Goal: Find specific page/section: Find specific page/section

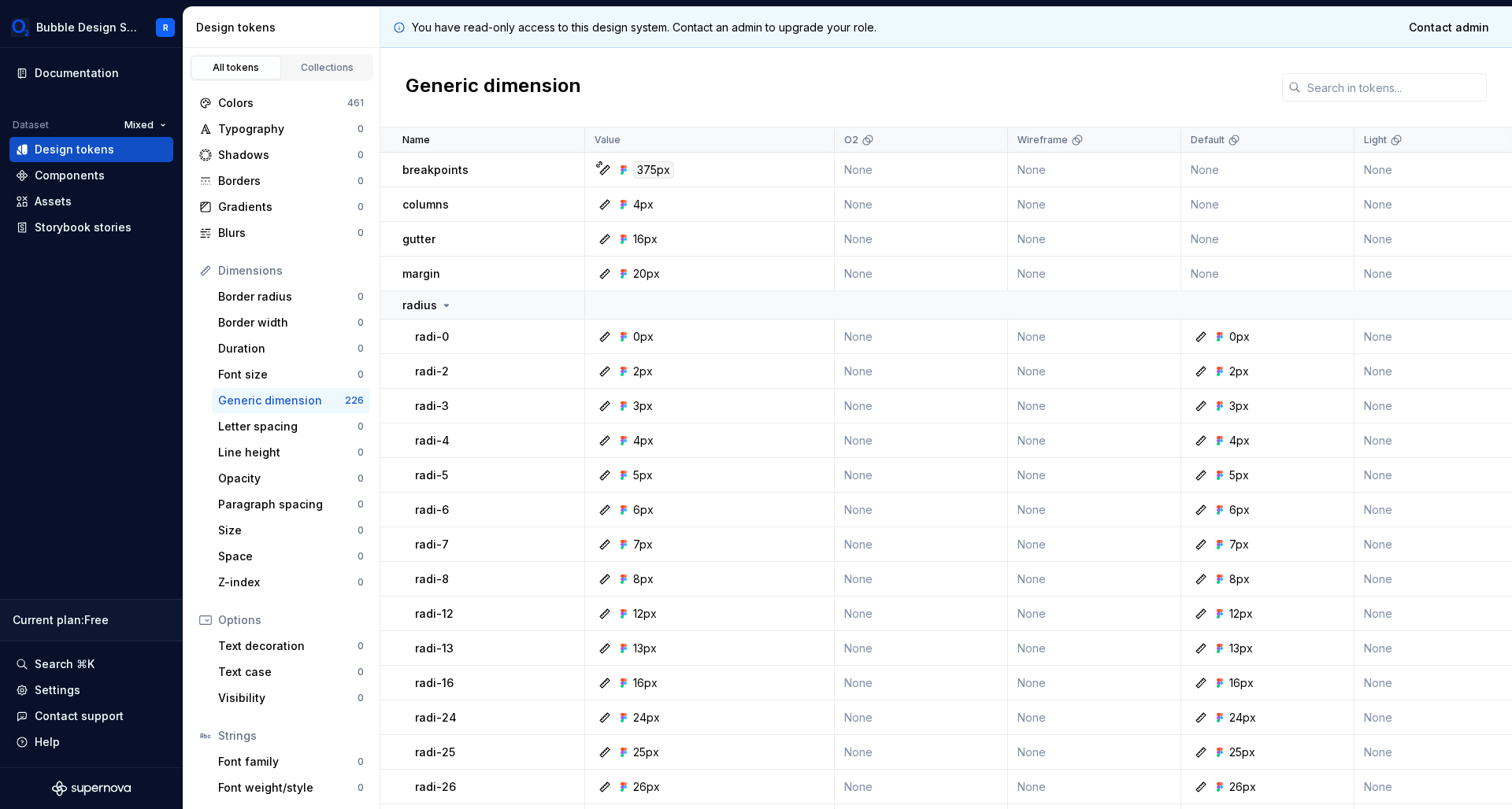
click at [750, 109] on div "Generic dimension" at bounding box center [946, 88] width 1132 height 79
click at [311, 106] on div "Colors" at bounding box center [282, 103] width 129 height 16
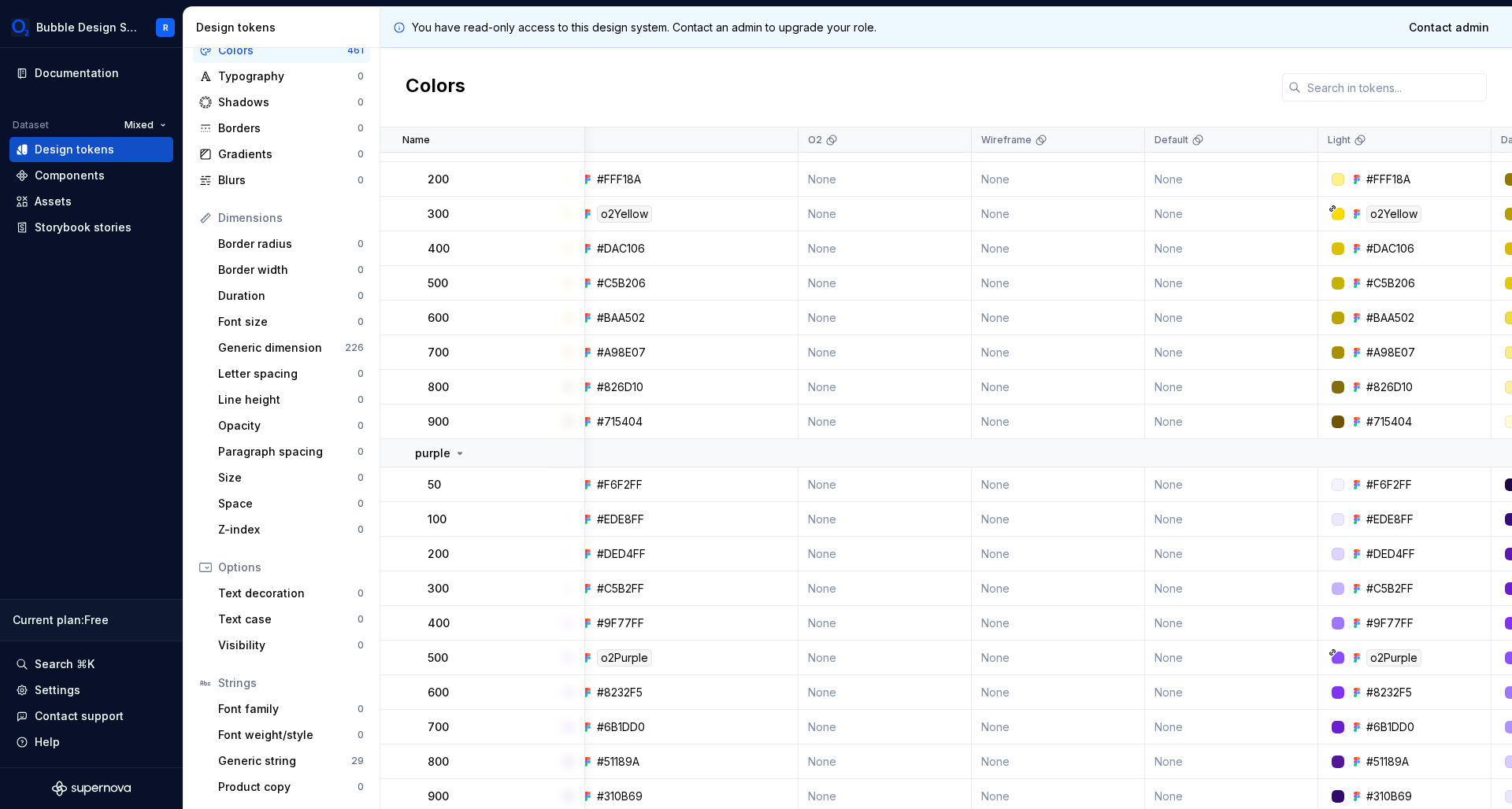
scroll to position [1663, 94]
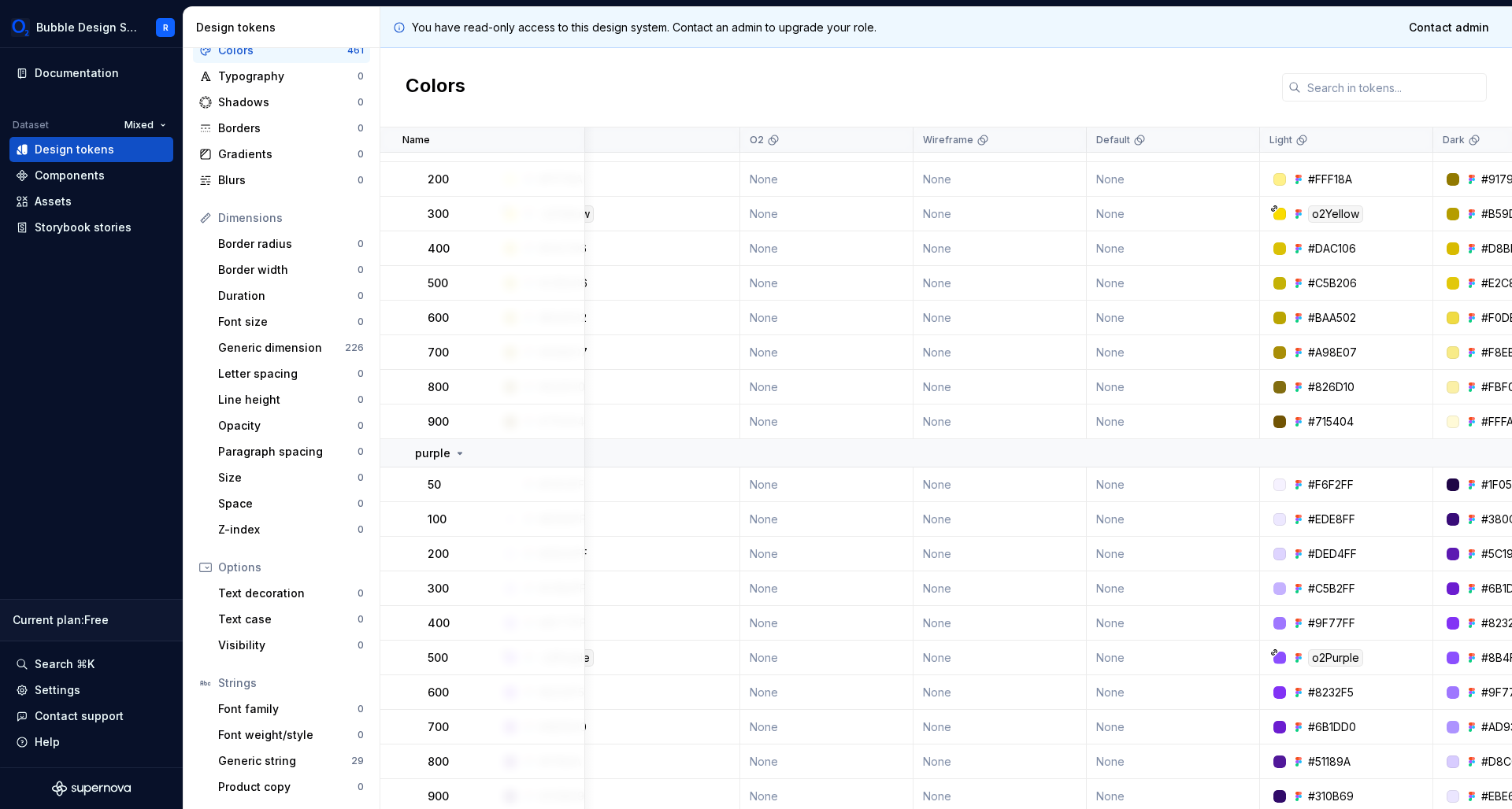
click at [647, 55] on div "Colors" at bounding box center [946, 88] width 1132 height 79
click at [695, 28] on p "You have read-only access to this design system. Contact an admin to upgrade yo…" at bounding box center [644, 27] width 465 height 16
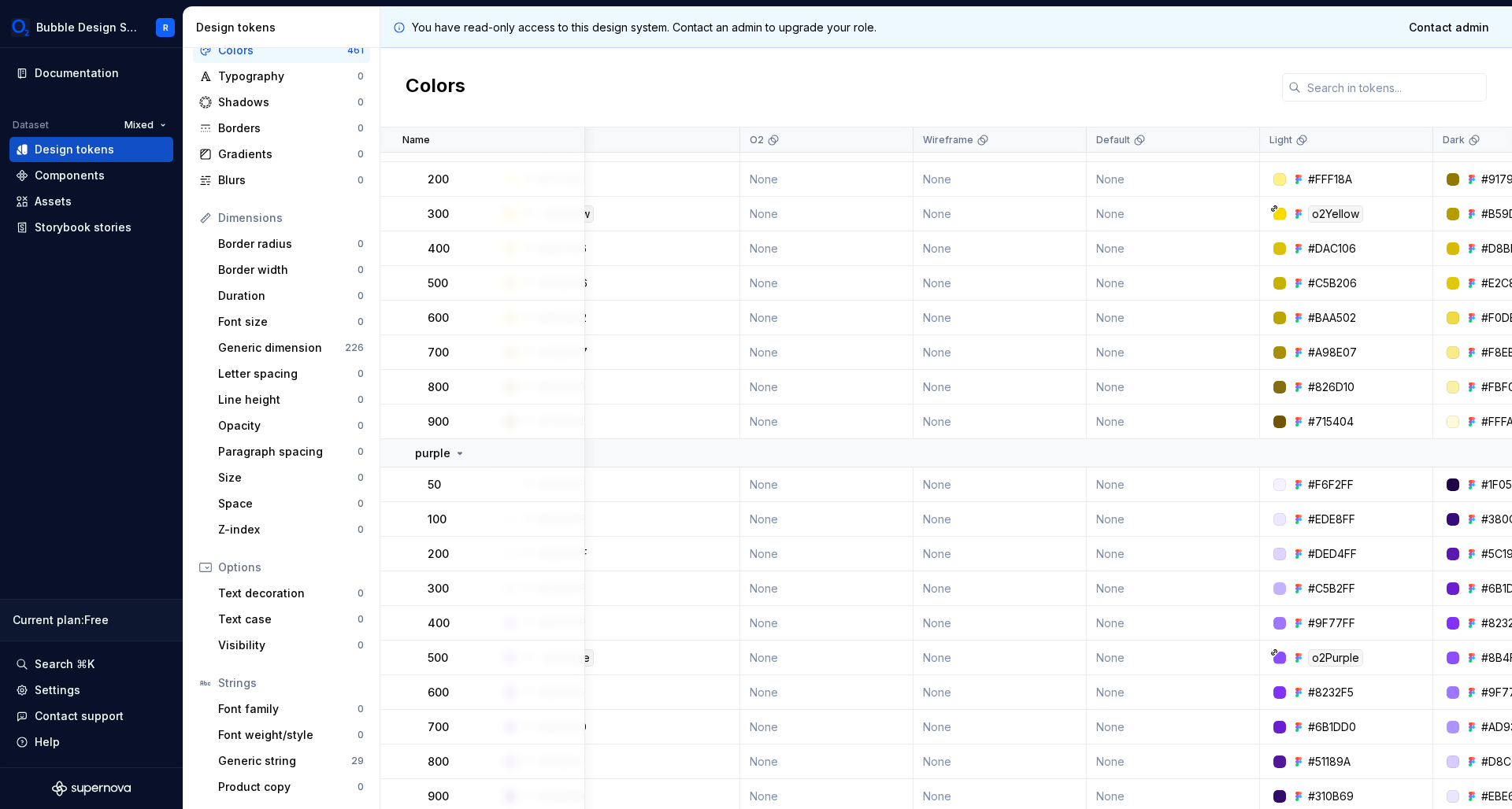
click at [1034, 17] on div "You have read-only access to this design system. Contact an admin to upgrade yo…" at bounding box center [946, 27] width 1132 height 41
click at [936, 60] on div "Colors" at bounding box center [946, 88] width 1132 height 79
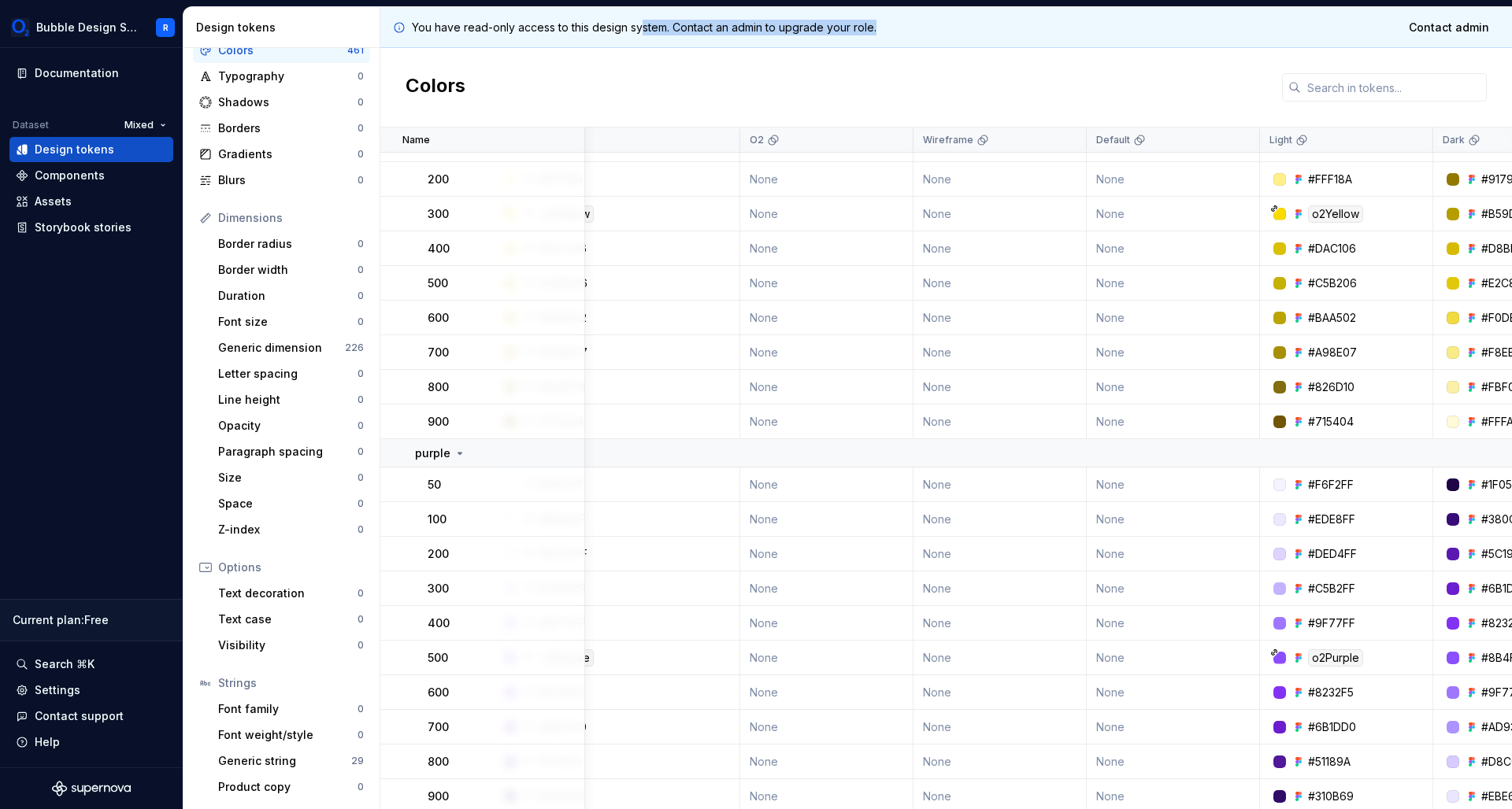
drag, startPoint x: 633, startPoint y: 41, endPoint x: 645, endPoint y: 31, distance: 15.6
click at [645, 31] on div "You have read-only access to this design system. Contact an admin to upgrade yo…" at bounding box center [946, 27] width 1132 height 41
click at [645, 31] on p "You have read-only access to this design system. Contact an admin to upgrade yo…" at bounding box center [644, 27] width 465 height 16
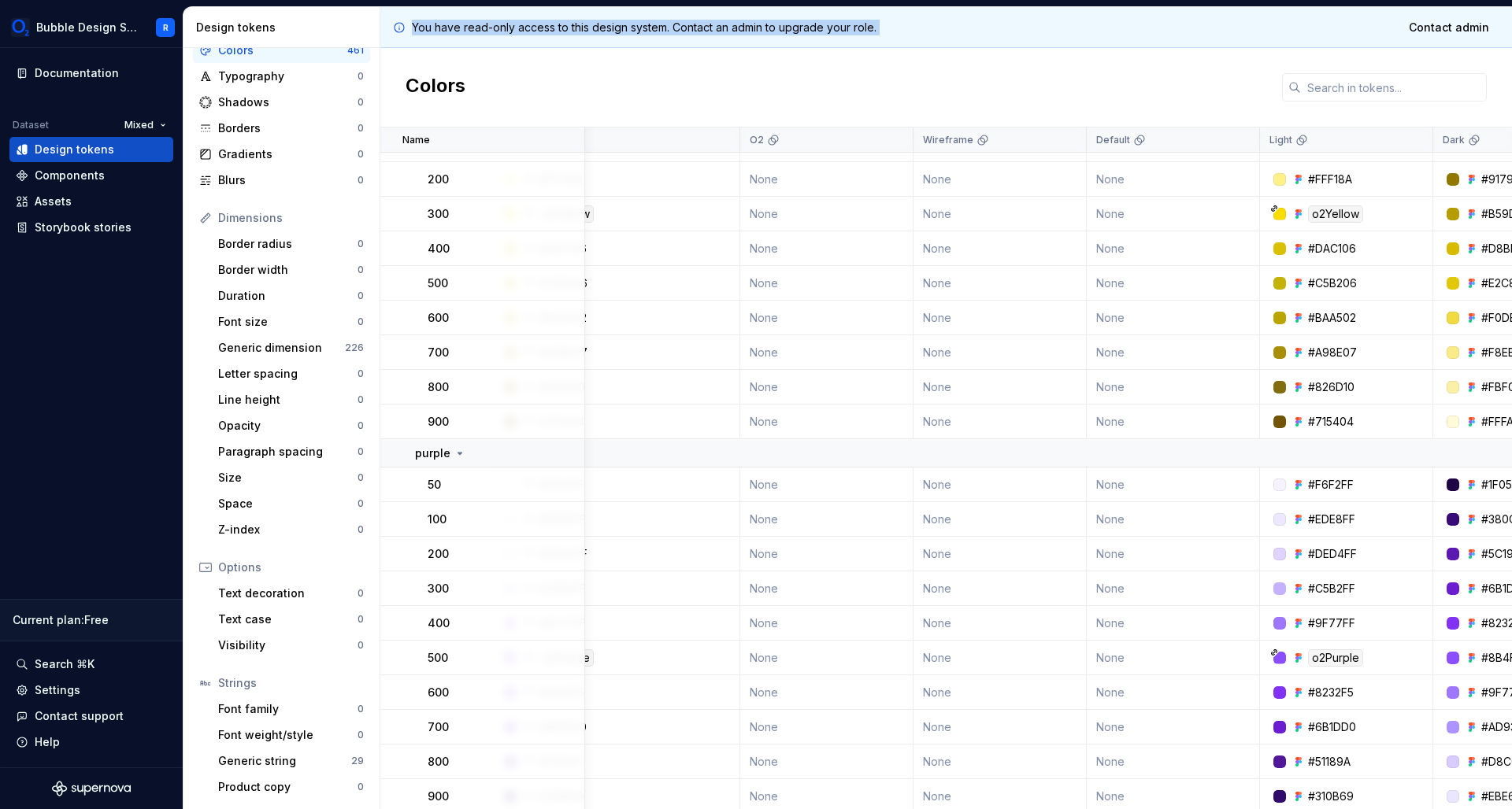
click at [645, 31] on p "You have read-only access to this design system. Contact an admin to upgrade yo…" at bounding box center [644, 27] width 465 height 16
click at [667, 65] on div "Colors" at bounding box center [946, 88] width 1132 height 79
